Goal: Task Accomplishment & Management: Manage account settings

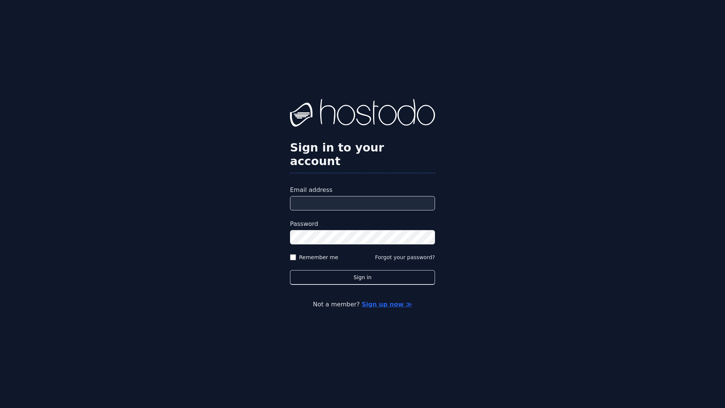
click at [352, 196] on input "Email address" at bounding box center [362, 203] width 145 height 14
type input "**********"
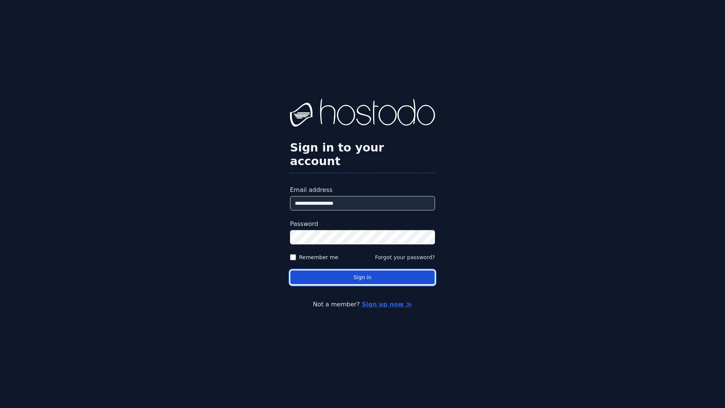
click at [346, 270] on button "Sign in" at bounding box center [362, 277] width 145 height 15
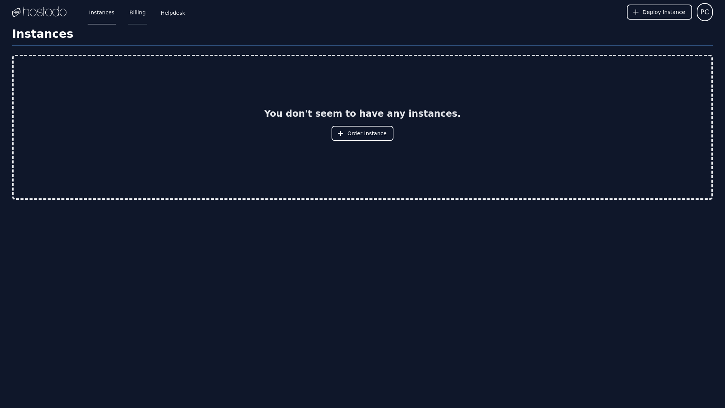
click at [129, 13] on link "Billing" at bounding box center [137, 12] width 19 height 25
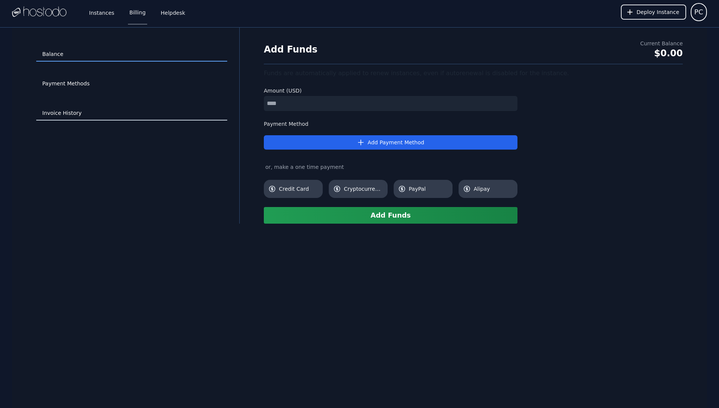
click at [69, 113] on link "Invoice History" at bounding box center [131, 113] width 191 height 14
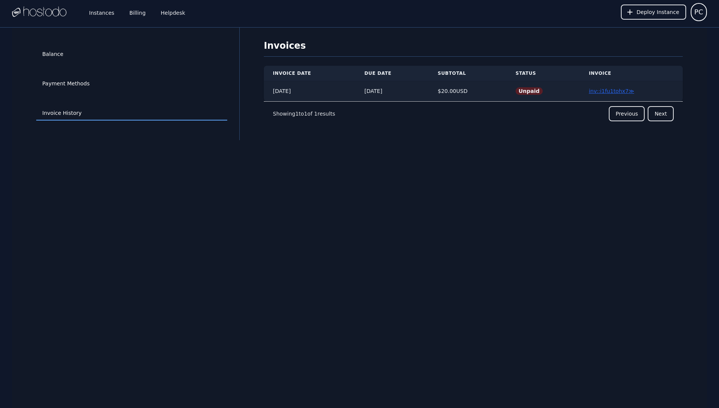
click at [611, 88] on link "inv::i1fu1tohx7 ≫" at bounding box center [611, 91] width 45 height 6
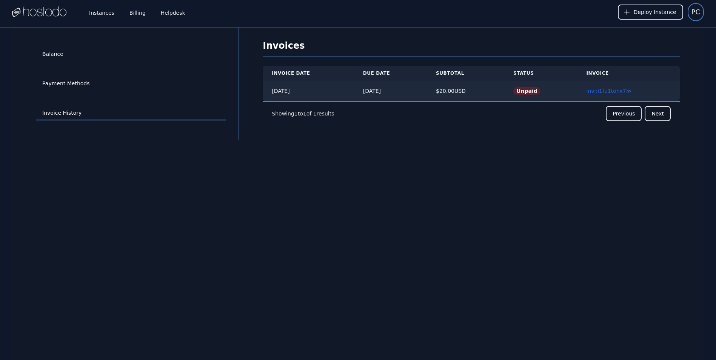
drag, startPoint x: 699, startPoint y: 13, endPoint x: 696, endPoint y: 17, distance: 4.6
click at [699, 13] on span "PC" at bounding box center [695, 12] width 9 height 11
click at [654, 47] on button "Sign out" at bounding box center [667, 46] width 72 height 14
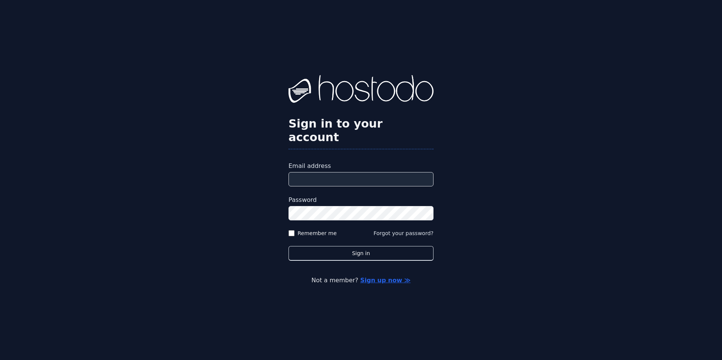
click at [357, 175] on input "Email address" at bounding box center [360, 179] width 145 height 14
type input "**********"
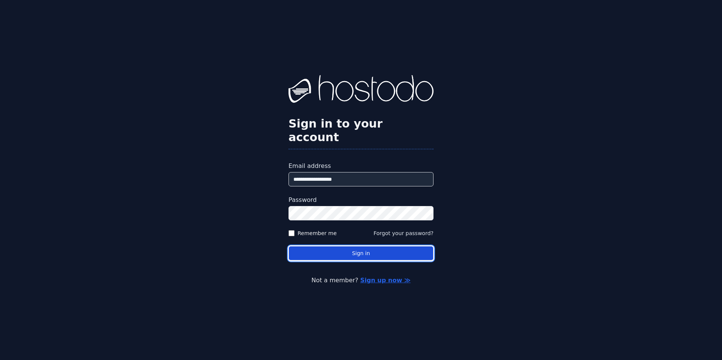
click at [385, 246] on button "Sign in" at bounding box center [360, 253] width 145 height 15
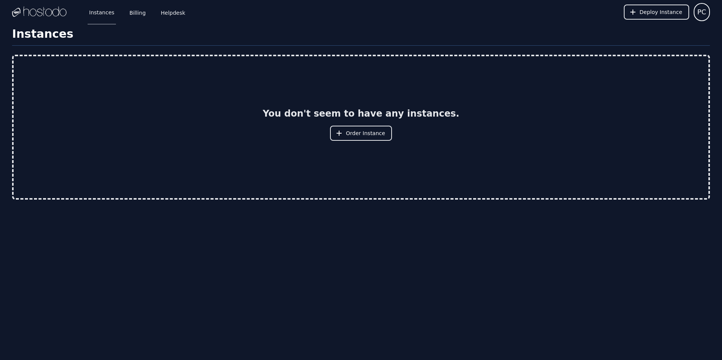
drag, startPoint x: 143, startPoint y: 67, endPoint x: 143, endPoint y: 63, distance: 4.2
click at [143, 67] on div "You don't seem to have any instances. Order Instance" at bounding box center [361, 127] width 694 height 142
click at [135, 11] on link "Billing" at bounding box center [137, 12] width 19 height 25
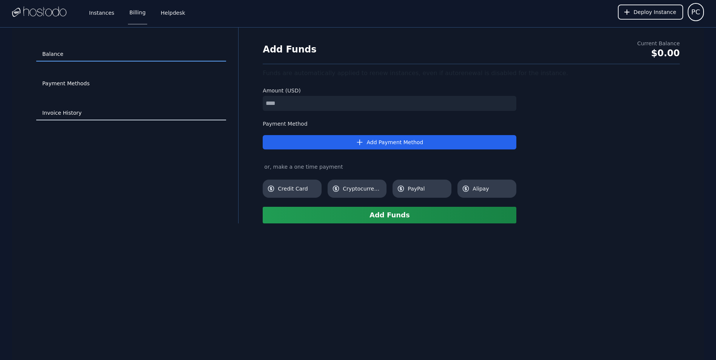
click at [64, 116] on link "Invoice History" at bounding box center [131, 113] width 190 height 14
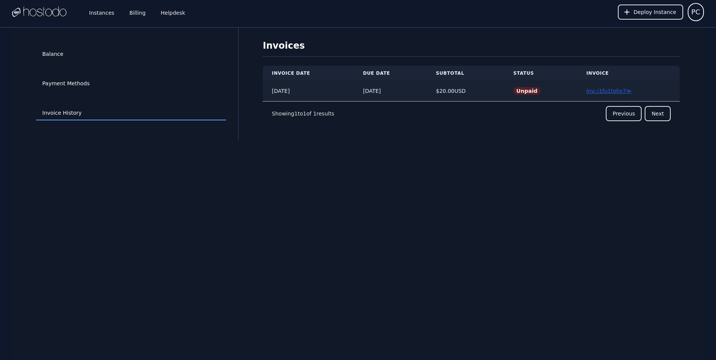
click at [610, 90] on link "inv::i1fu1tohx7 ≫" at bounding box center [608, 91] width 45 height 6
